Goal: Task Accomplishment & Management: Use online tool/utility

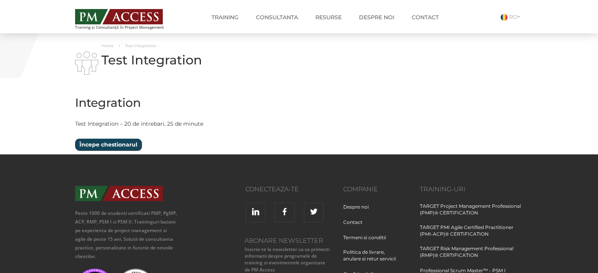
click at [124, 140] on input "Începe chestionarul" at bounding box center [108, 145] width 66 height 12
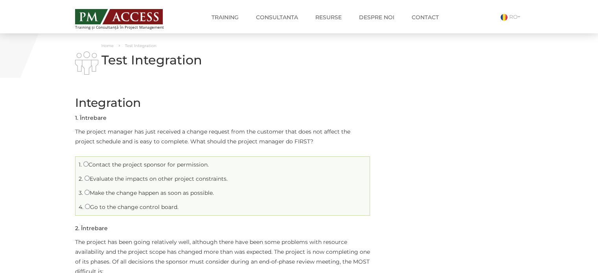
click at [85, 161] on li "1. Contact the project sponsor for permission." at bounding box center [223, 165] width 290 height 12
click at [85, 164] on input "Contact the project sponsor for permission." at bounding box center [85, 164] width 5 height 5
radio input "true"
click at [85, 176] on input "Evaluate the impacts on other project constraints." at bounding box center [87, 178] width 5 height 5
radio input "true"
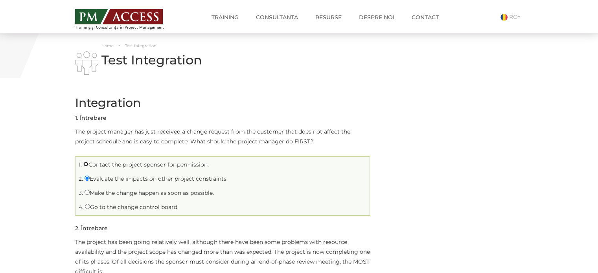
click at [83, 162] on input "Contact the project sponsor for permission." at bounding box center [85, 164] width 5 height 5
radio input "true"
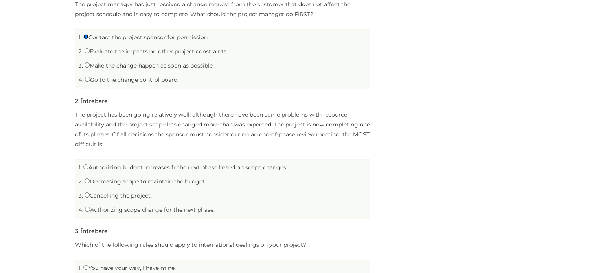
scroll to position [147, 0]
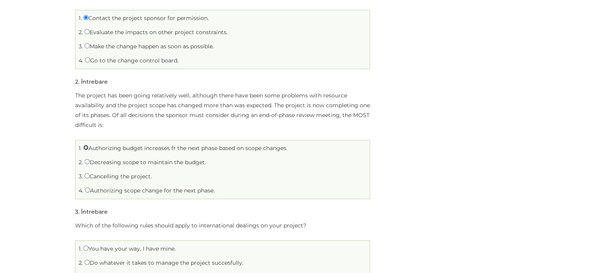
click at [85, 148] on input "Authorizing budget increases fr the next phase based on scope changes." at bounding box center [85, 147] width 5 height 5
radio input "true"
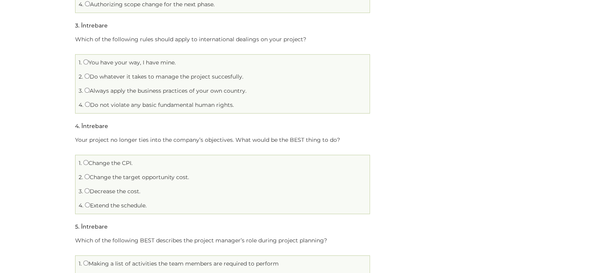
scroll to position [317, 0]
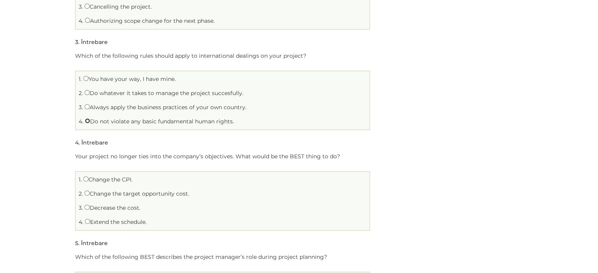
click at [87, 121] on input "Do not violate any basic fundamental human rights." at bounding box center [87, 120] width 5 height 5
radio input "true"
click at [87, 194] on input "Change the target opportunity cost." at bounding box center [87, 193] width 5 height 5
radio input "true"
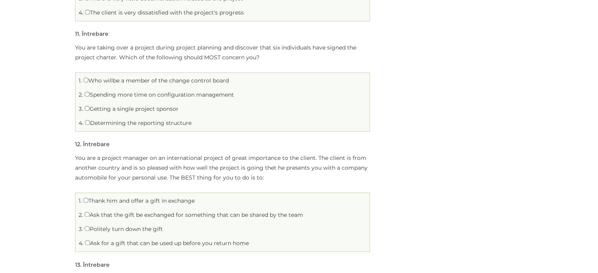
scroll to position [1242, 0]
